Goal: Transaction & Acquisition: Purchase product/service

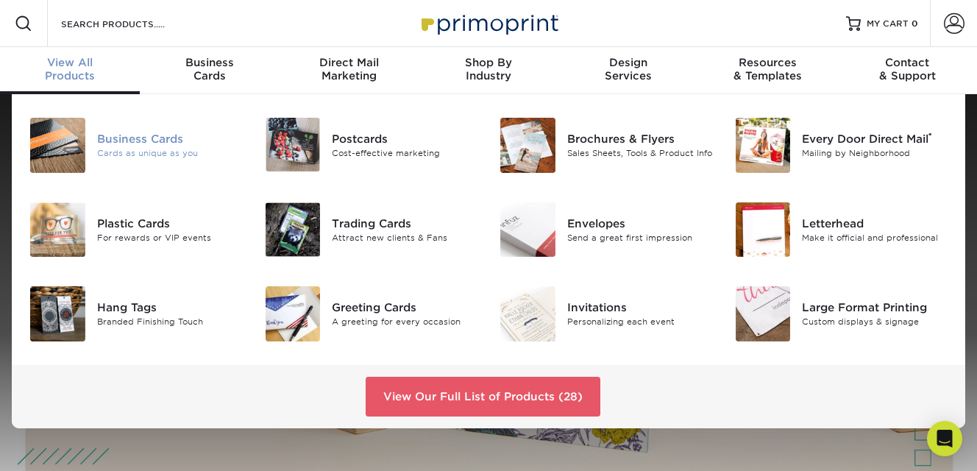
click at [99, 135] on div "Business Cards" at bounding box center [170, 139] width 146 height 16
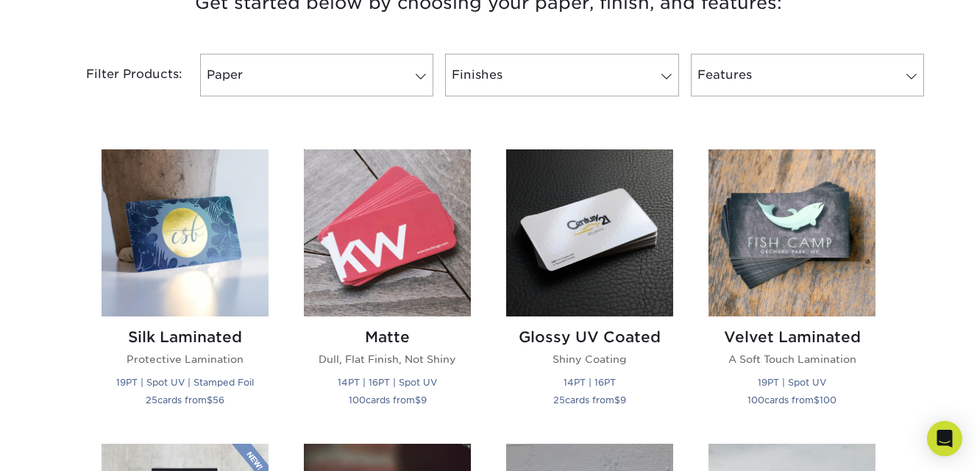
scroll to position [584, 0]
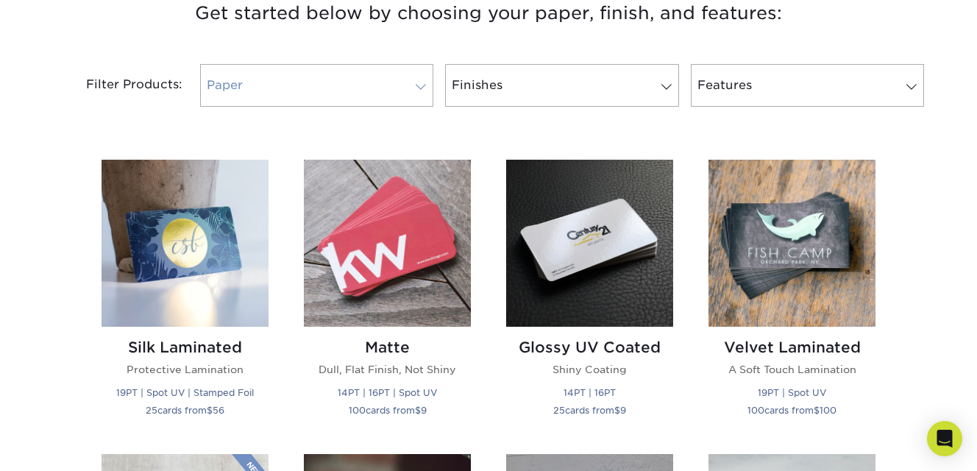
click at [417, 82] on span at bounding box center [420, 87] width 21 height 12
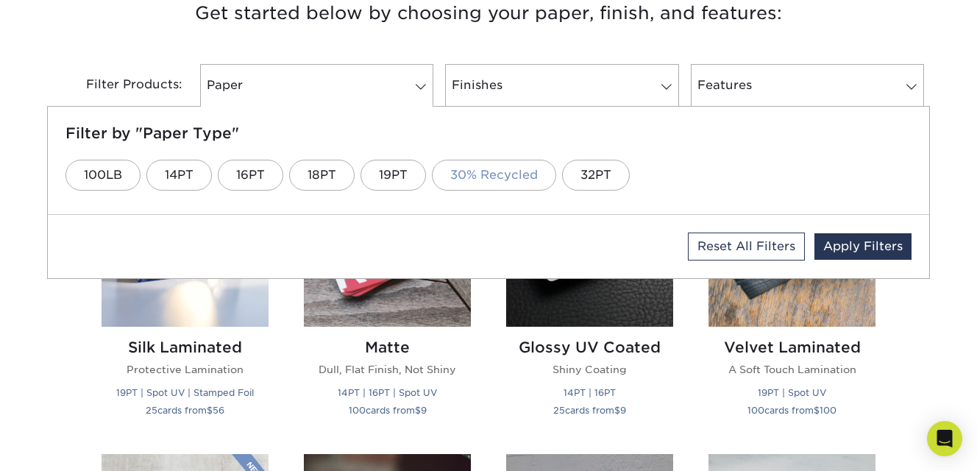
click at [468, 171] on link "30% Recycled" at bounding box center [494, 175] width 124 height 31
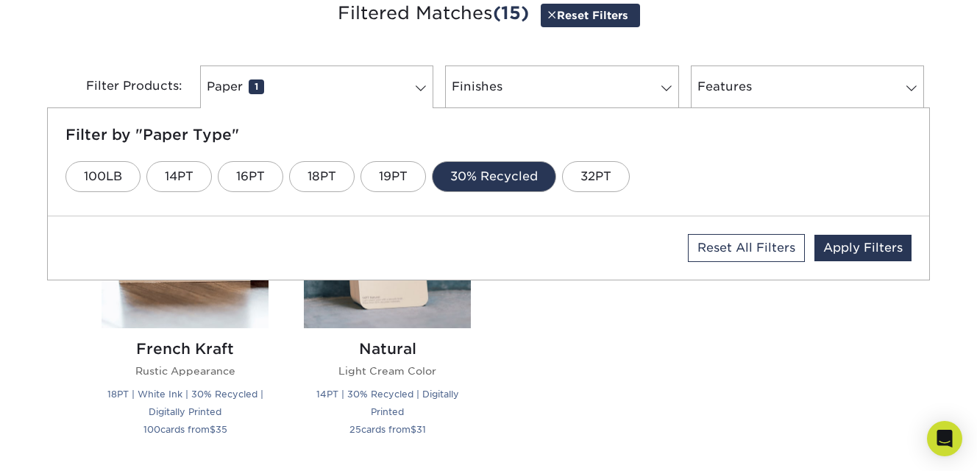
scroll to position [585, 0]
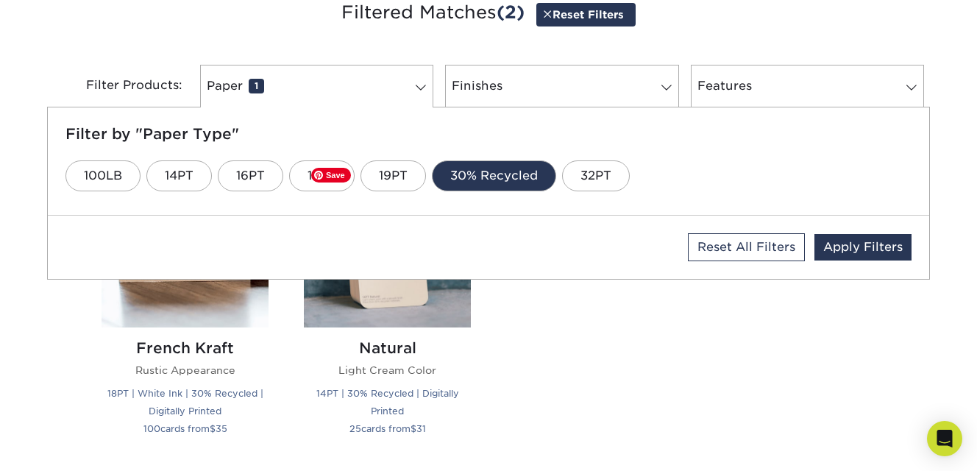
click at [478, 318] on div "Natural Light Cream Color 14PT | 30% Recycled | Digitally Printed 25 cards from…" at bounding box center [387, 306] width 202 height 293
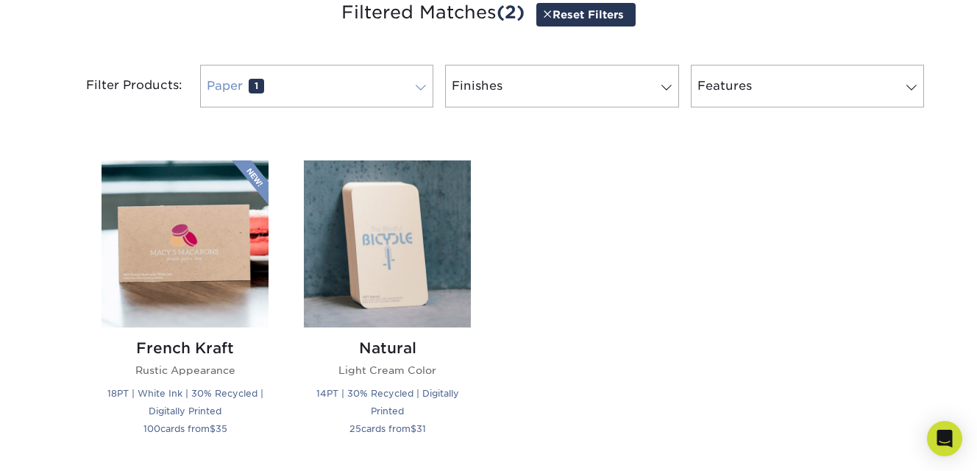
click at [402, 92] on link "Paper 1" at bounding box center [316, 86] width 233 height 43
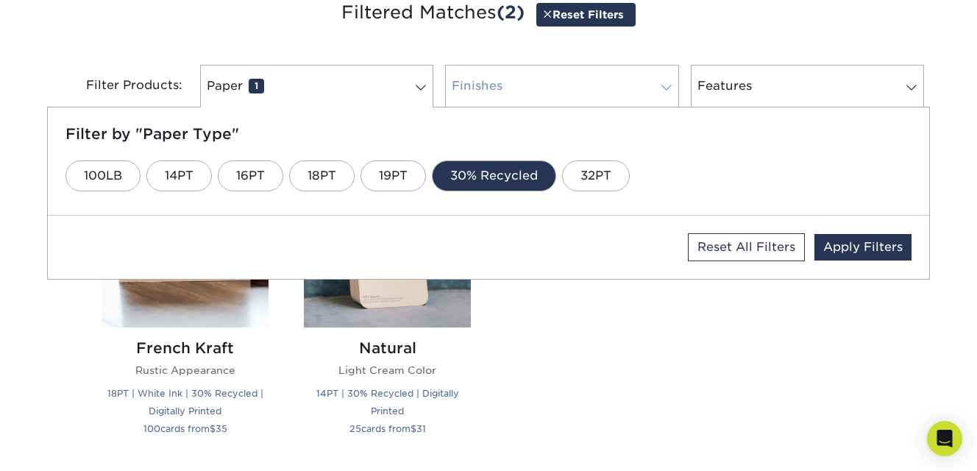
click at [507, 98] on link "Finishes 0" at bounding box center [561, 86] width 233 height 43
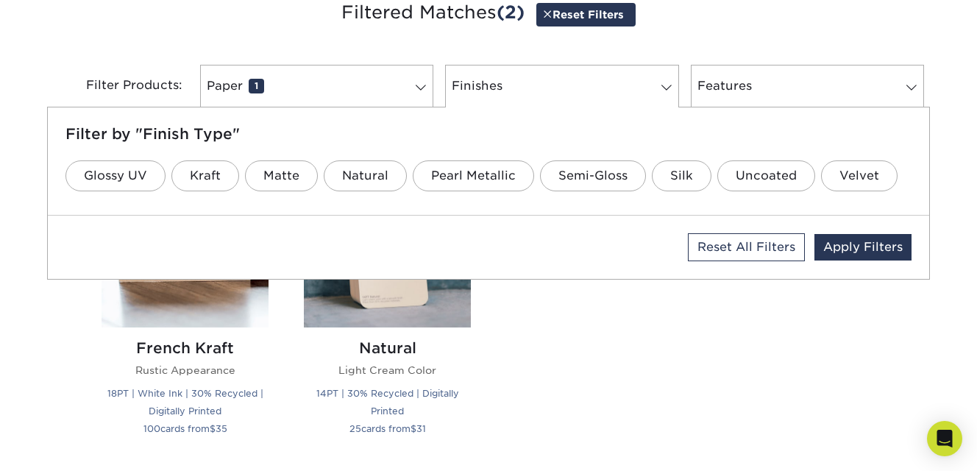
scroll to position [581, 0]
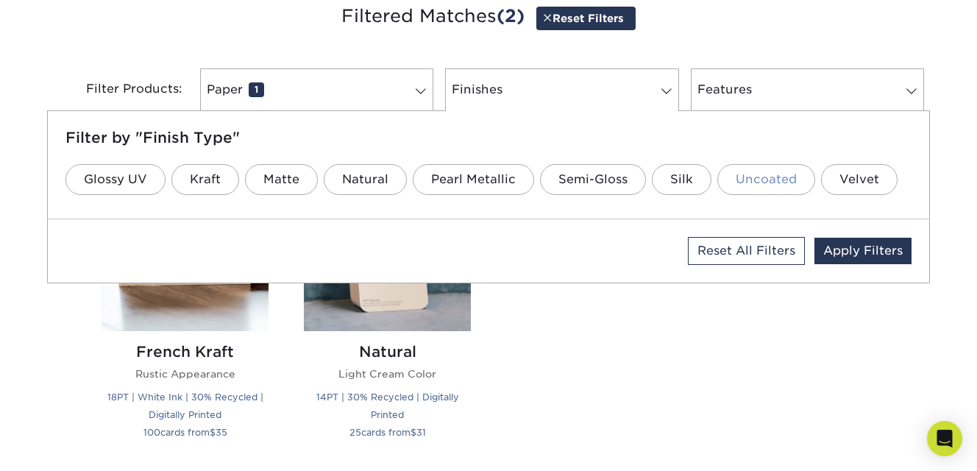
click at [770, 184] on link "Uncoated" at bounding box center [766, 179] width 98 height 31
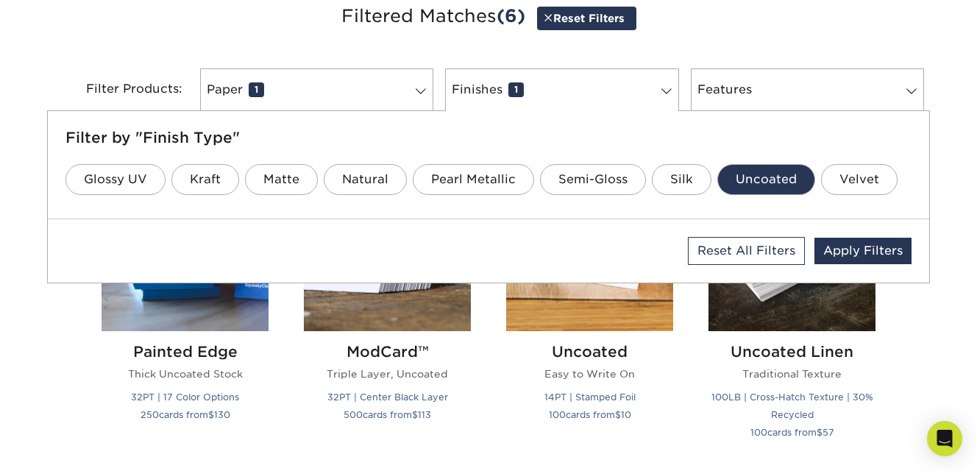
click at [504, 406] on div "Uncoated Easy to Write On 14PT | Stamped Foil 100 cards from $ 10" at bounding box center [589, 310] width 202 height 293
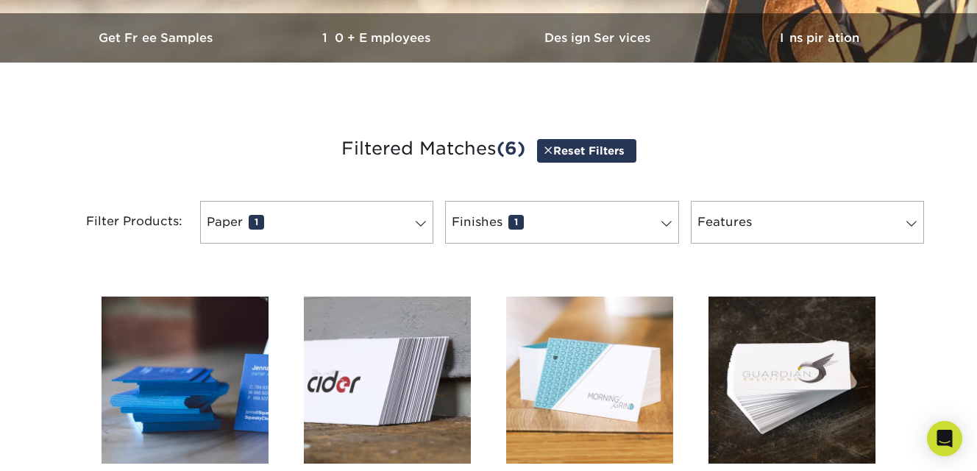
scroll to position [487, 0]
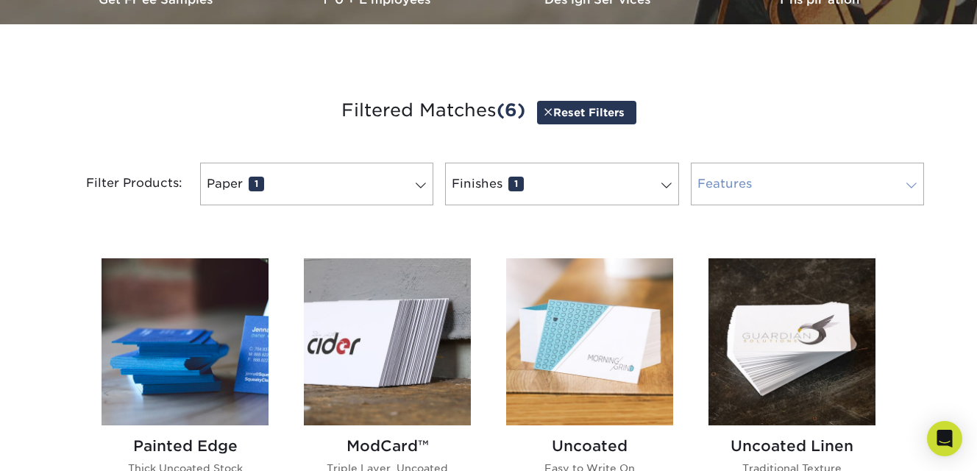
click at [755, 189] on link "Features 0" at bounding box center [806, 184] width 233 height 43
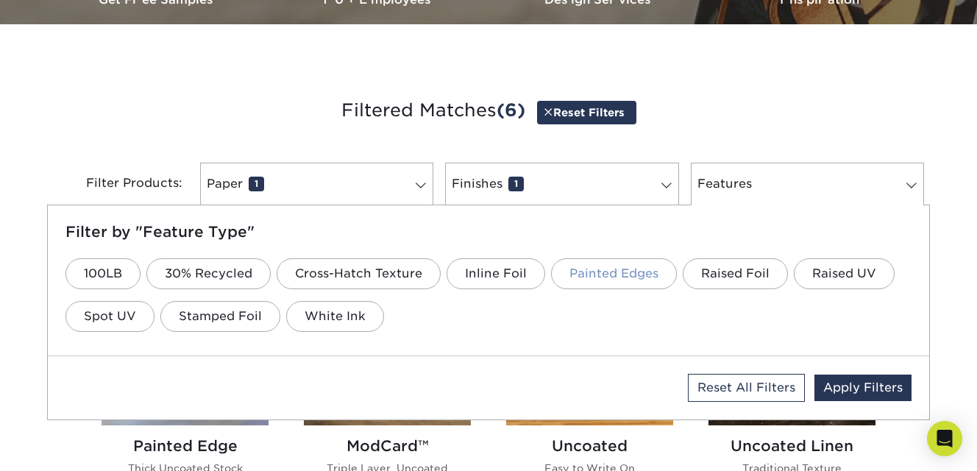
click at [618, 273] on link "Painted Edges" at bounding box center [614, 273] width 126 height 31
click at [502, 350] on div "Filter by "Feature Type" 100LB 30% Recycled Cross-Hatch Texture Inline Foil Pai…" at bounding box center [488, 280] width 881 height 150
click at [558, 332] on ul "100LB 30% Recycled Cross-Hatch Texture Inline Foil Painted Edges Raised Foil Ra…" at bounding box center [488, 294] width 846 height 85
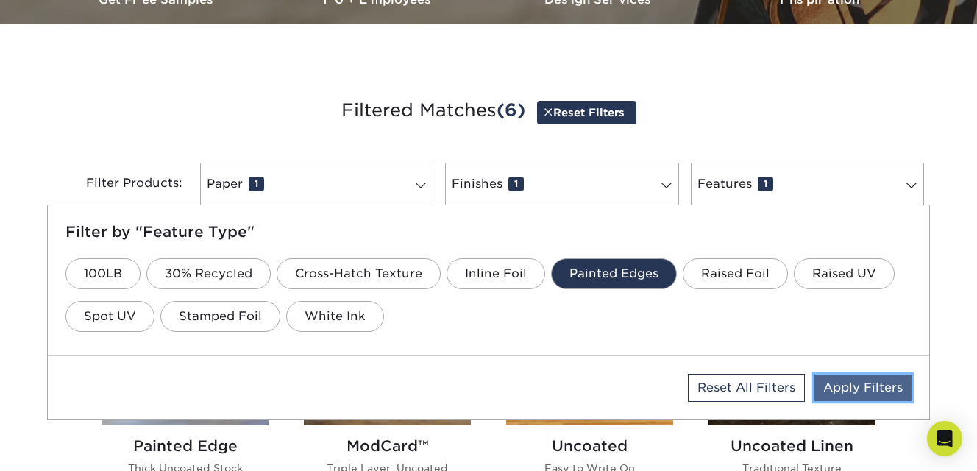
click at [841, 394] on link "Apply Filters" at bounding box center [862, 387] width 97 height 26
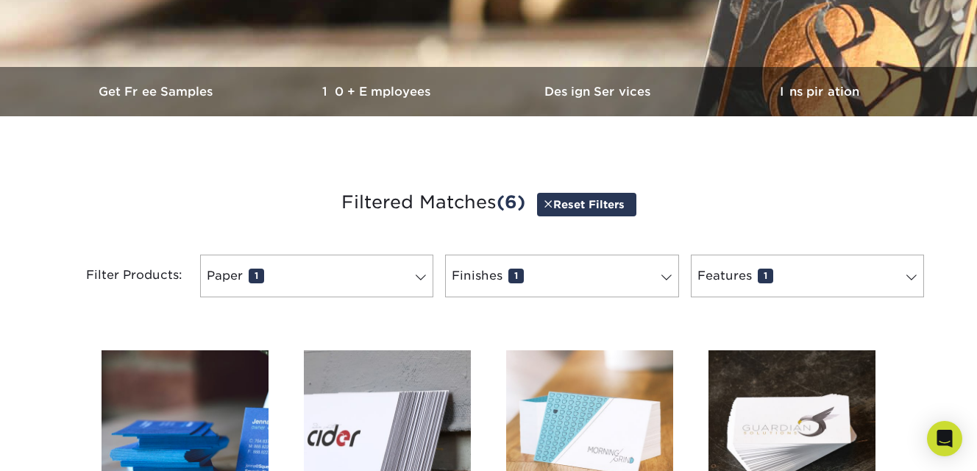
scroll to position [464, 0]
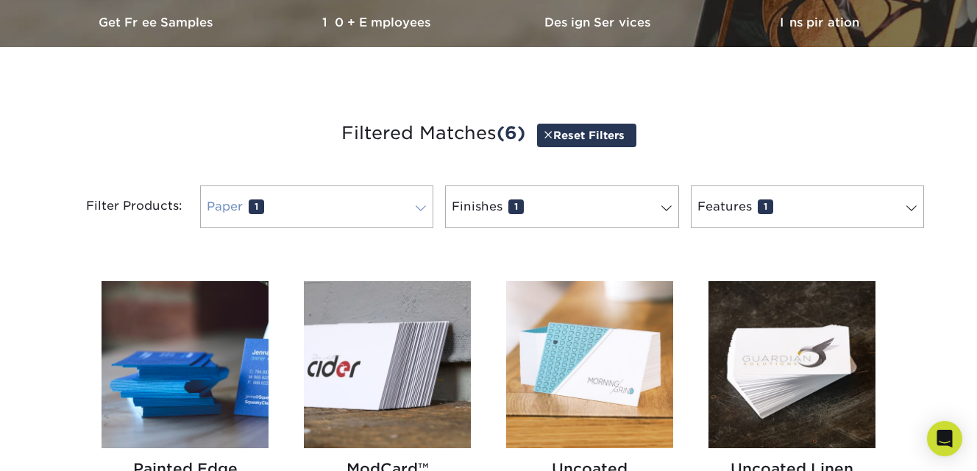
click at [410, 216] on link "Paper 1" at bounding box center [316, 206] width 233 height 43
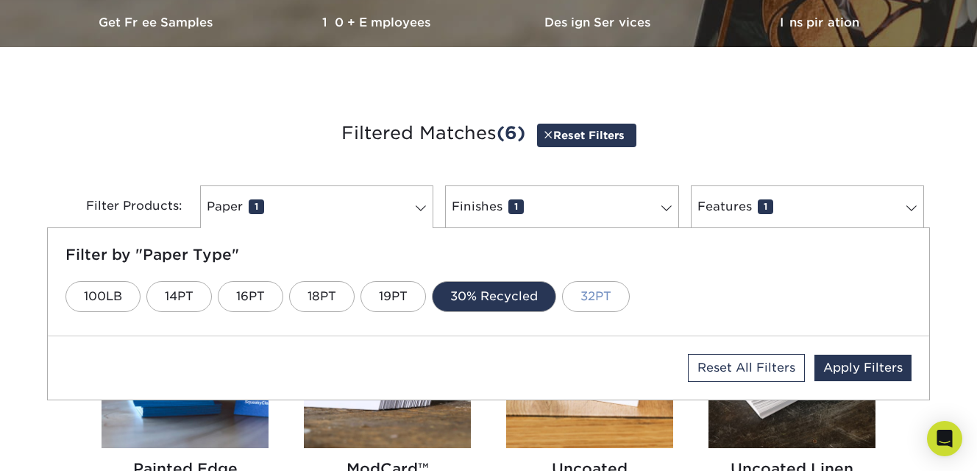
click at [582, 301] on link "32PT" at bounding box center [596, 296] width 68 height 31
click at [441, 301] on link "30% Recycled" at bounding box center [494, 296] width 124 height 31
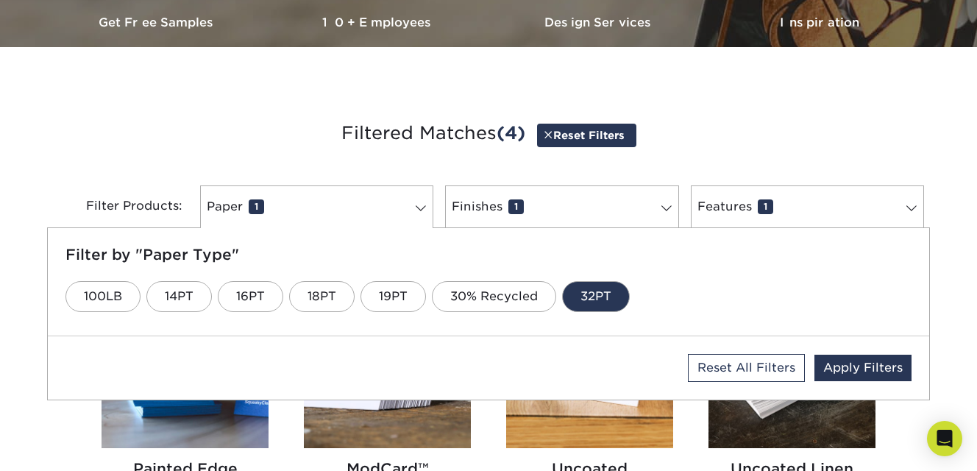
click at [357, 332] on div "Filter by "Paper Type" 100LB 14PT 16PT 18PT 19PT 30% Recycled 32PT" at bounding box center [488, 281] width 881 height 107
click at [362, 243] on div "Filter by "Paper Type" 100LB 14PT 16PT 18PT 19PT 30% Recycled 32PT" at bounding box center [488, 281] width 881 height 107
click at [623, 285] on link "32PT" at bounding box center [596, 296] width 68 height 31
click at [582, 290] on link "32PT" at bounding box center [596, 296] width 68 height 31
click at [557, 255] on h5 "Filter by "Paper Type"" at bounding box center [488, 255] width 846 height 18
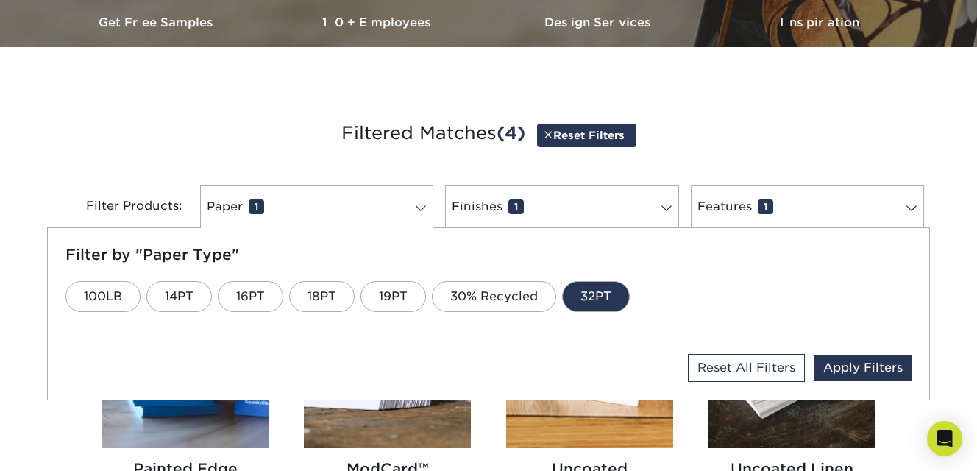
click at [733, 251] on h5 "Filter by "Paper Type"" at bounding box center [488, 255] width 846 height 18
click at [854, 360] on link "Apply Filters" at bounding box center [862, 367] width 97 height 26
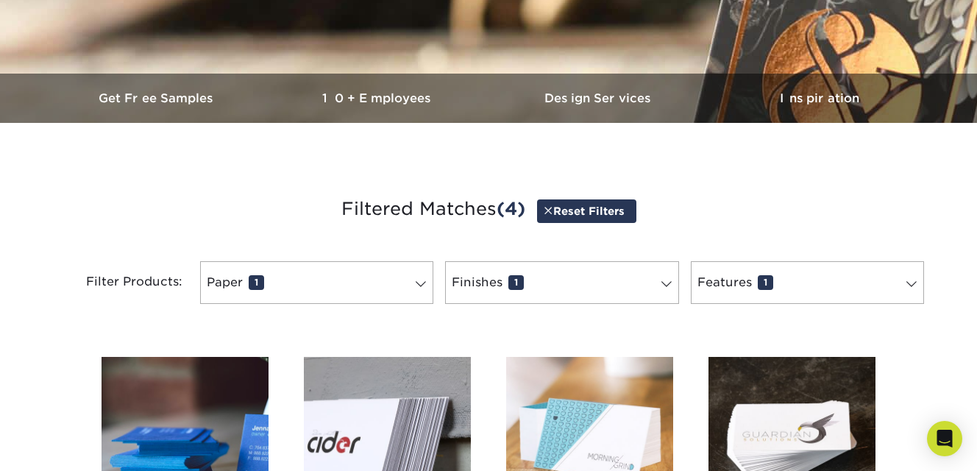
scroll to position [332, 0]
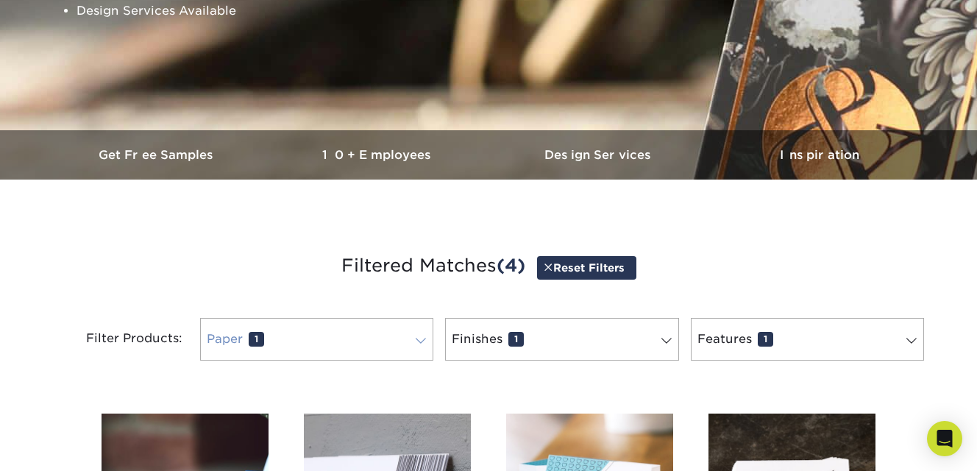
click at [411, 345] on span at bounding box center [420, 341] width 21 height 12
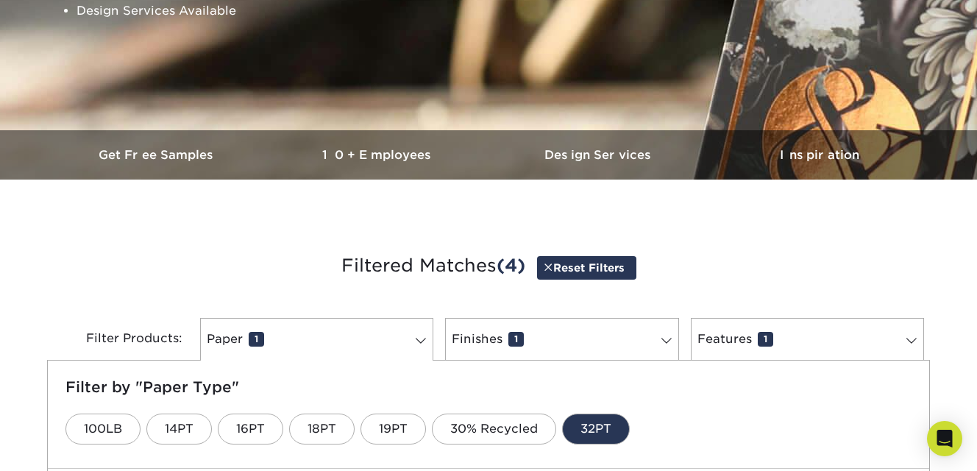
click at [286, 307] on div "Filter Products: Paper 1 Filter by "Paper Type" 100LB 14PT 16PT 18PT 19PT 30% R…" at bounding box center [488, 348] width 882 height 96
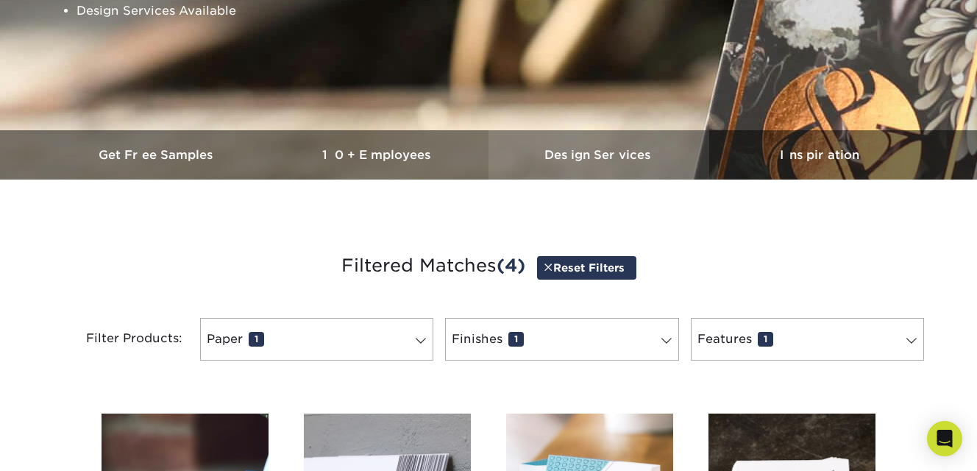
click at [577, 157] on h3 "Design Services" at bounding box center [598, 155] width 221 height 14
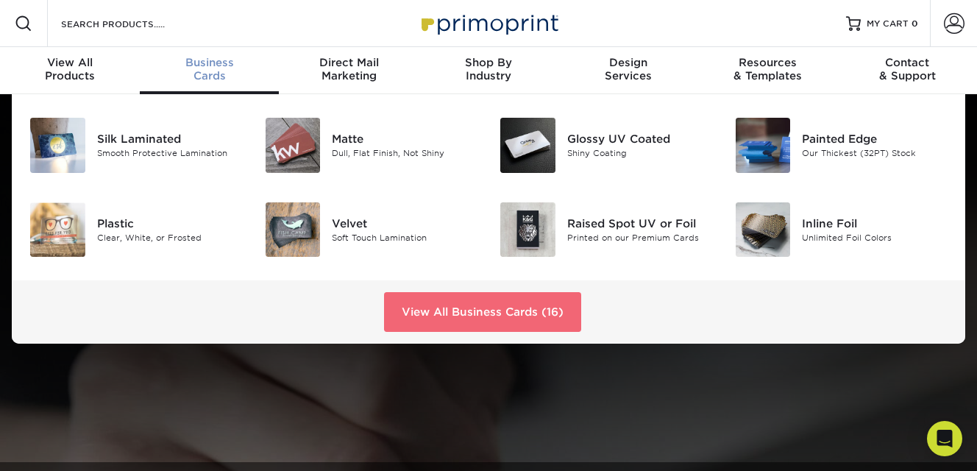
click at [534, 326] on link "View All Business Cards (16)" at bounding box center [482, 312] width 197 height 40
